Goal: Task Accomplishment & Management: Use online tool/utility

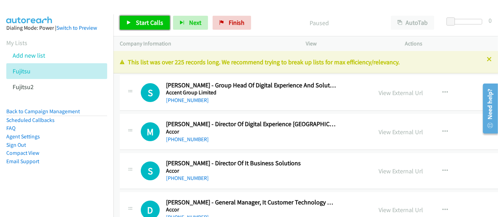
click at [142, 20] on span "Start Calls" at bounding box center [149, 23] width 27 height 8
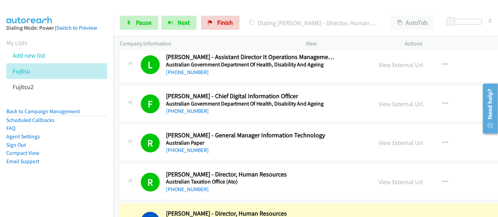
scroll to position [1828, 0]
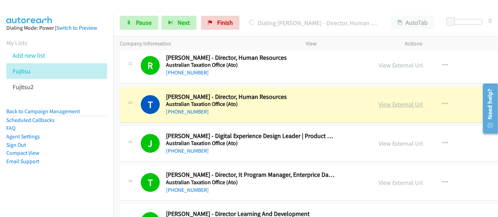
click at [396, 100] on link "View External Url" at bounding box center [401, 104] width 44 height 8
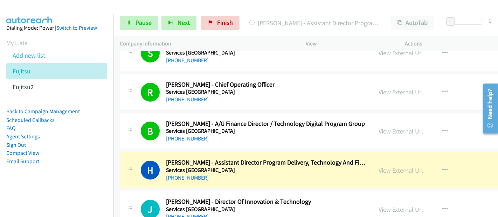
scroll to position [13730, 0]
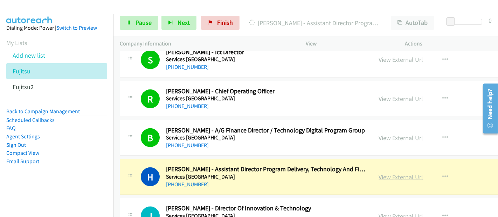
click at [382, 173] on link "View External Url" at bounding box center [401, 177] width 44 height 8
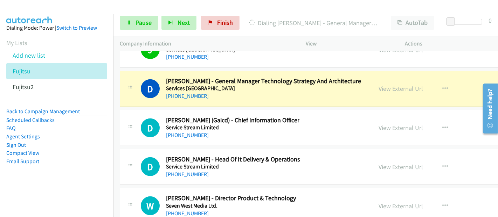
scroll to position [13886, 0]
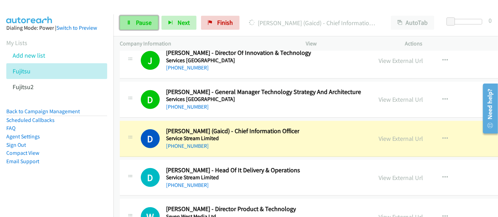
click at [152, 22] on link "Pause" at bounding box center [139, 23] width 39 height 14
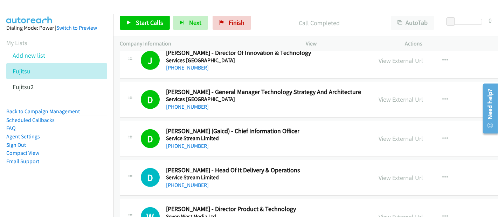
click at [267, 11] on div "Start Calls Pause Next Finish Call Completed AutoTab AutoTab 0" at bounding box center [305, 22] width 384 height 27
click at [145, 21] on span "Start Calls" at bounding box center [149, 23] width 27 height 8
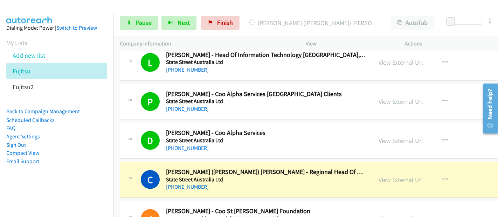
scroll to position [14236, 0]
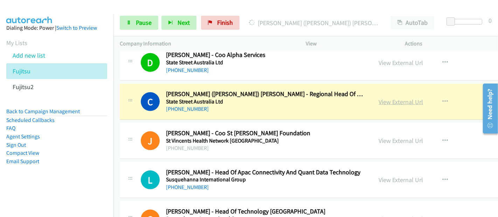
click at [387, 98] on link "View External Url" at bounding box center [401, 102] width 44 height 8
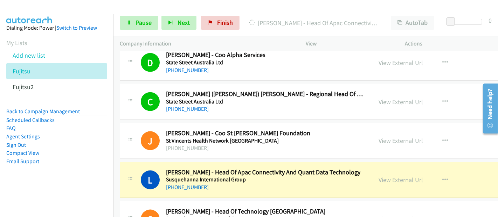
scroll to position [14314, 0]
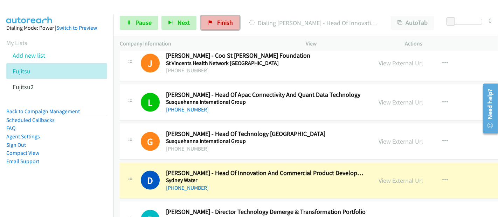
click at [218, 18] on link "Finish" at bounding box center [220, 23] width 39 height 14
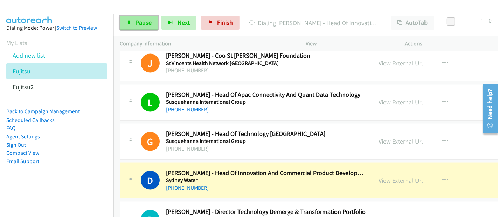
click at [141, 18] on link "Pause" at bounding box center [139, 23] width 39 height 14
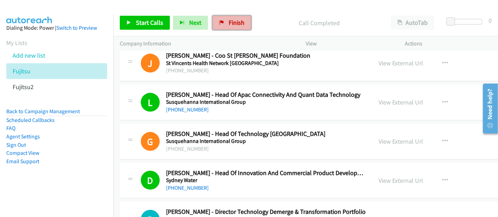
click at [233, 22] on span "Finish" at bounding box center [237, 23] width 16 height 8
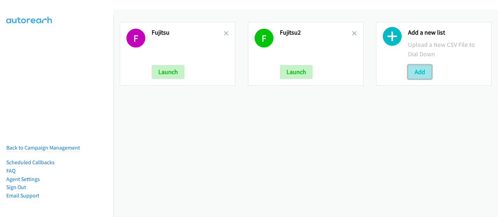
click at [415, 72] on button "Add" at bounding box center [420, 72] width 24 height 14
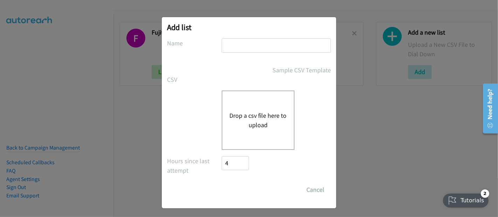
click at [270, 42] on input "text" at bounding box center [276, 46] width 109 height 14
type input "Fujitsu7"
click at [269, 114] on button "Drop a csv file here to upload" at bounding box center [257, 120] width 57 height 19
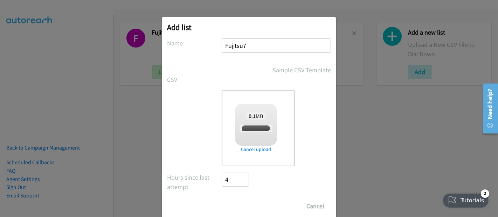
checkbox input "true"
click at [232, 204] on input "Save List" at bounding box center [240, 207] width 37 height 14
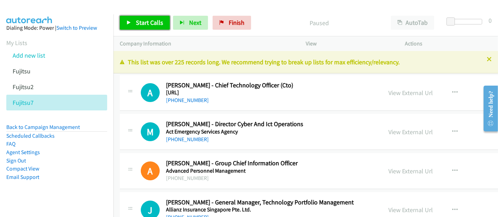
click at [144, 25] on span "Start Calls" at bounding box center [149, 23] width 27 height 8
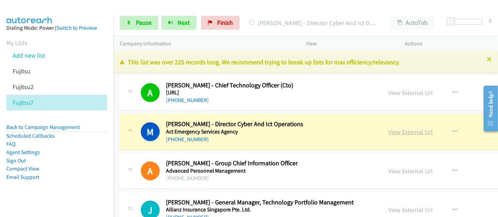
click at [388, 133] on link "View External Url" at bounding box center [410, 132] width 44 height 8
click at [144, 26] on span "Pause" at bounding box center [144, 23] width 16 height 8
